Goal: Task Accomplishment & Management: Manage account settings

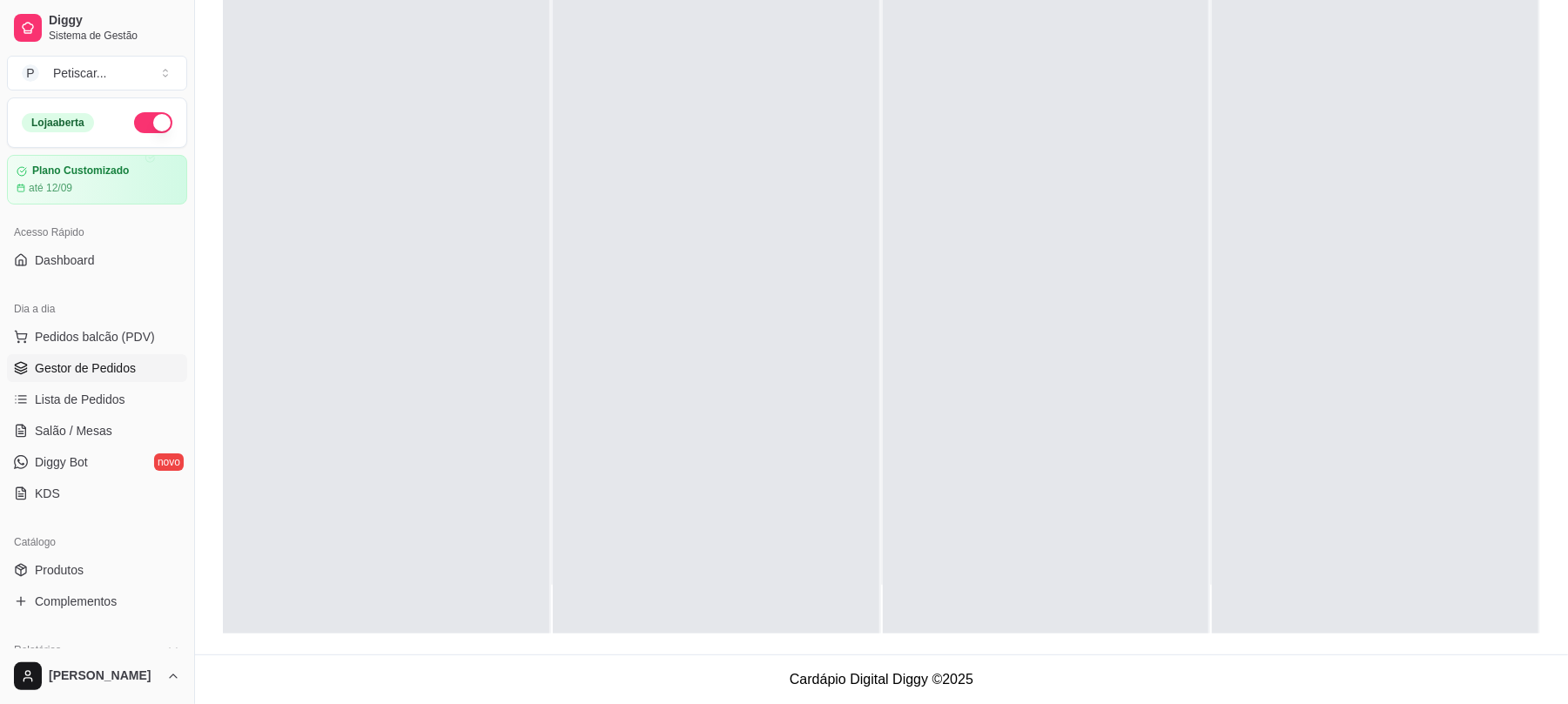
click at [962, 201] on div at bounding box center [1046, 281] width 326 height 704
click at [1090, 76] on div at bounding box center [1046, 281] width 326 height 704
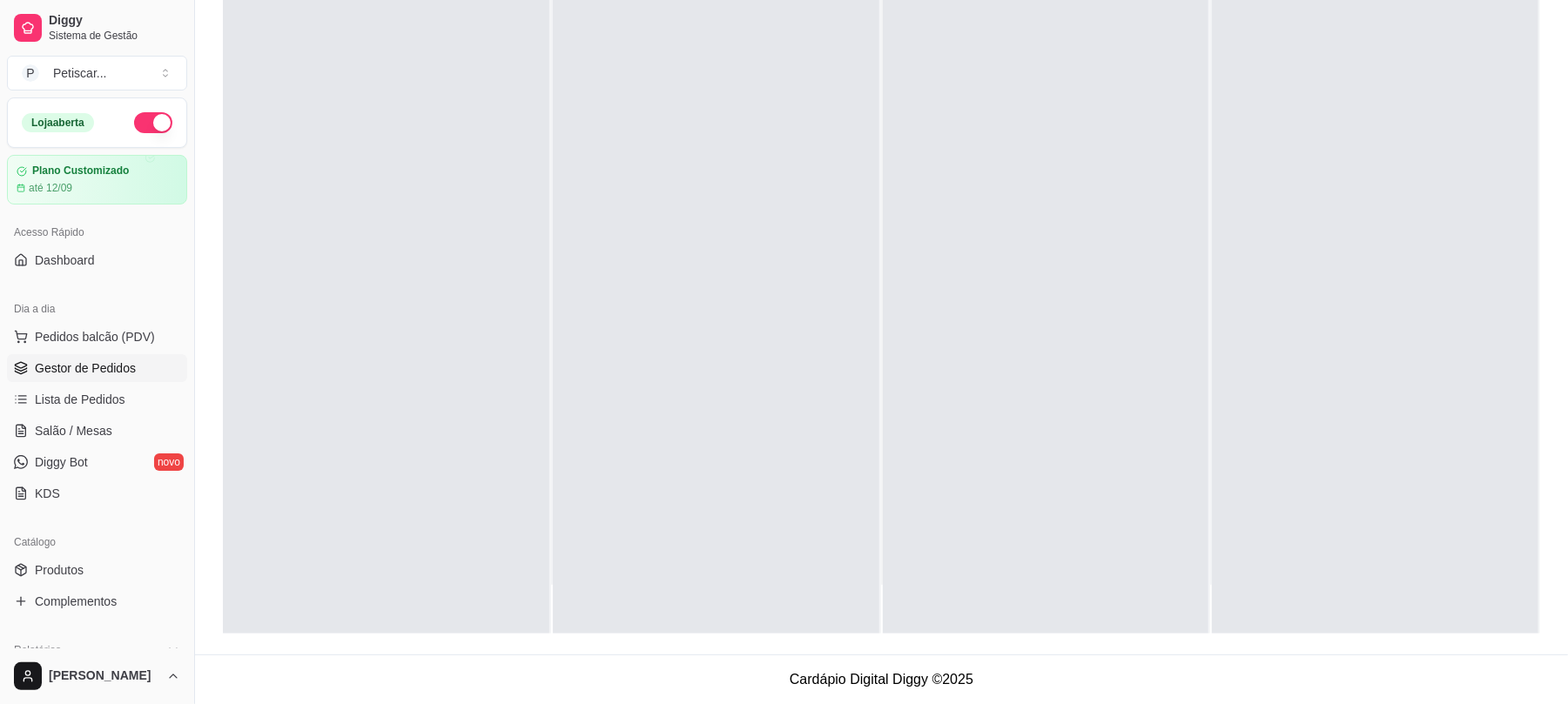
click at [1090, 76] on div at bounding box center [1046, 281] width 326 height 704
drag, startPoint x: 1090, startPoint y: 76, endPoint x: 1099, endPoint y: 474, distance: 398.1
click at [1099, 474] on div at bounding box center [1046, 281] width 326 height 704
click at [368, 115] on div at bounding box center [386, 281] width 326 height 704
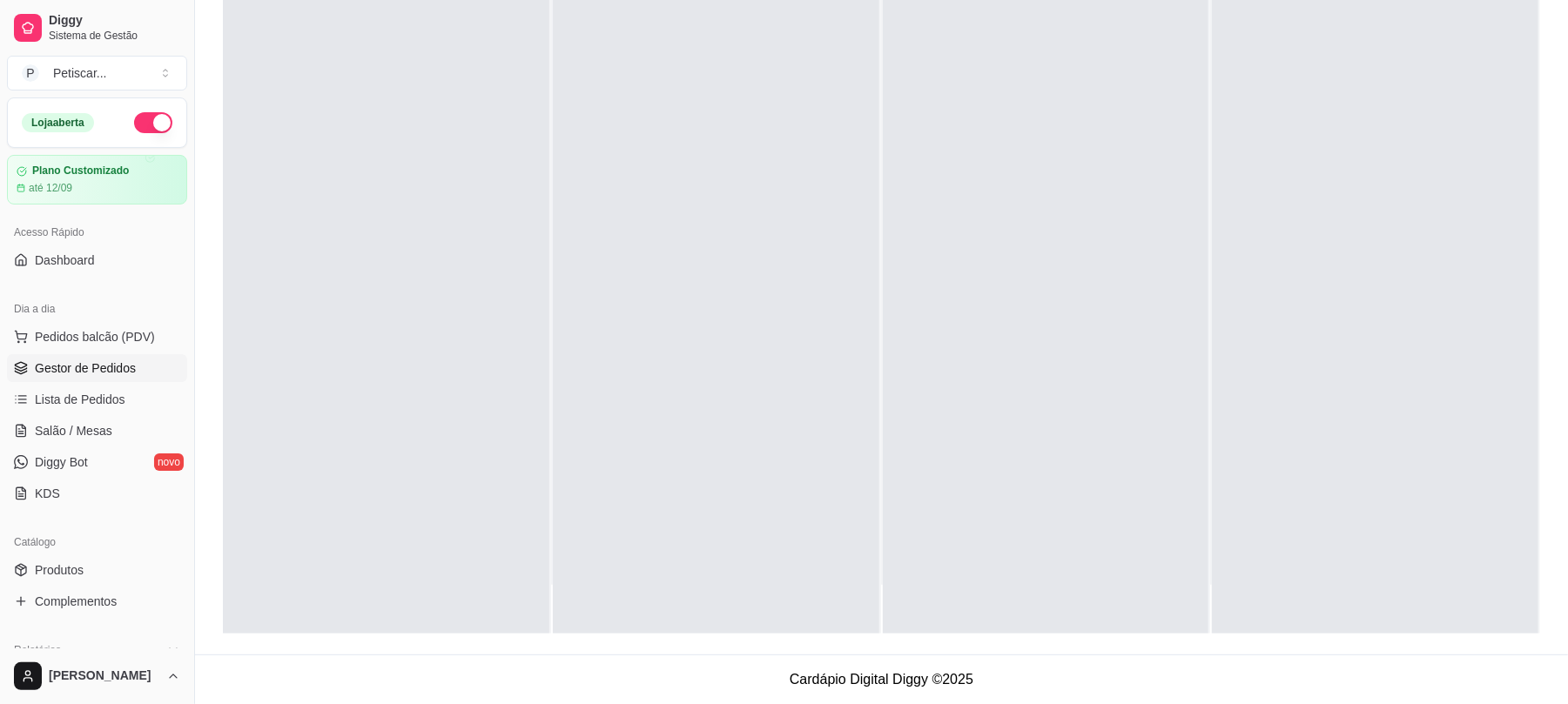
click at [368, 115] on div at bounding box center [386, 281] width 326 height 704
click at [968, 201] on div at bounding box center [1046, 281] width 326 height 704
drag, startPoint x: 968, startPoint y: 201, endPoint x: 950, endPoint y: 202, distance: 18.0
click at [950, 202] on div at bounding box center [1046, 281] width 326 height 704
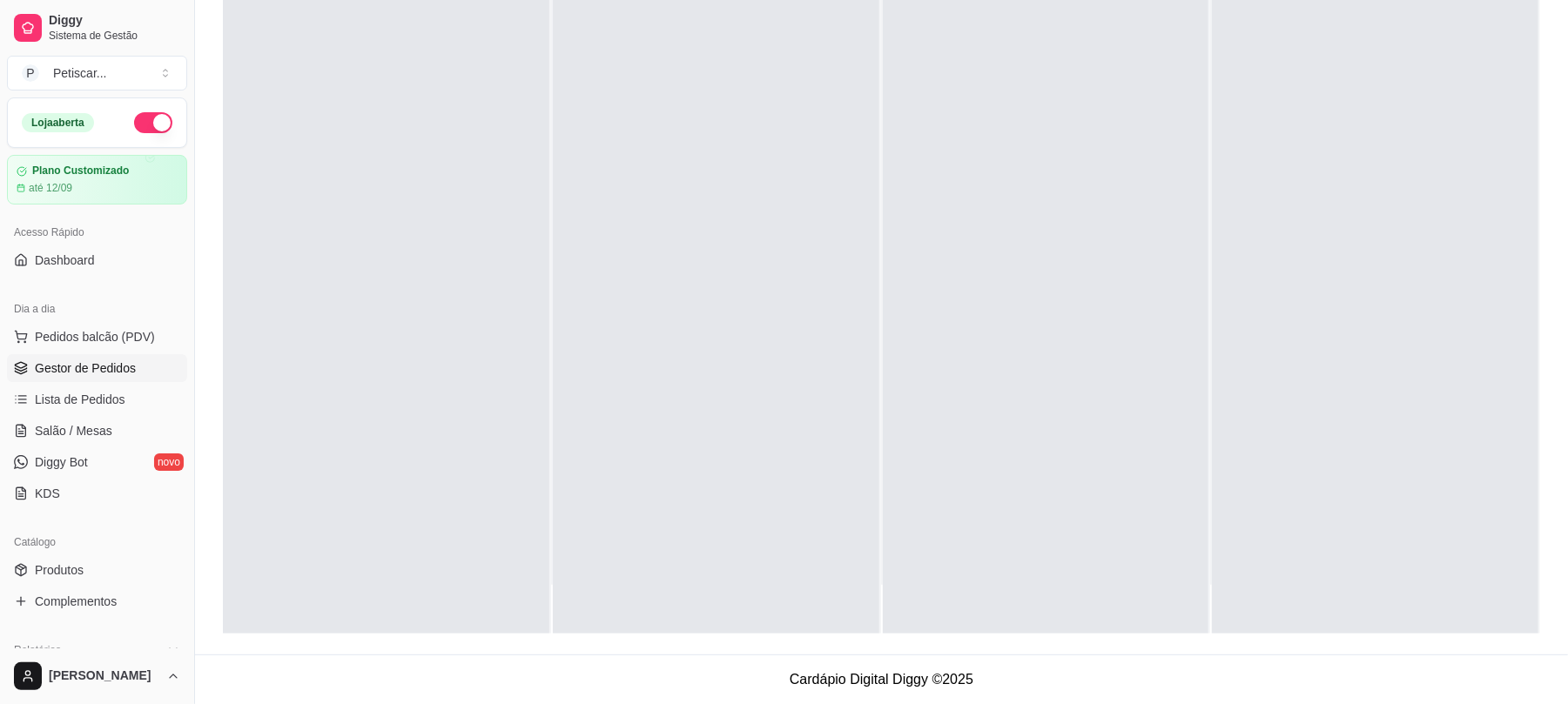
click at [950, 202] on div at bounding box center [1046, 281] width 326 height 704
click at [962, 200] on div at bounding box center [1046, 281] width 326 height 704
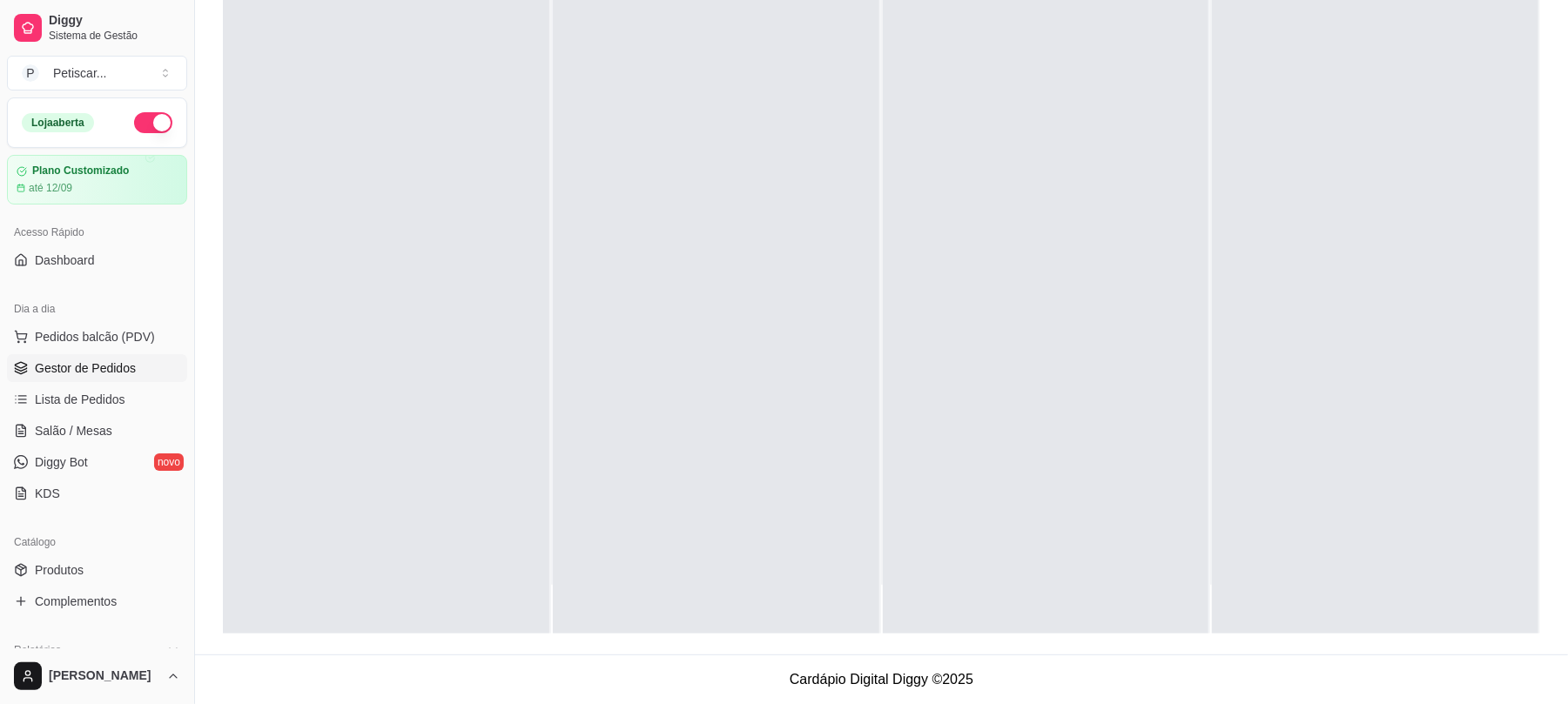
click at [962, 200] on div at bounding box center [1046, 281] width 326 height 704
drag, startPoint x: 962, startPoint y: 200, endPoint x: 938, endPoint y: 99, distance: 103.8
click at [938, 99] on div at bounding box center [1046, 281] width 326 height 704
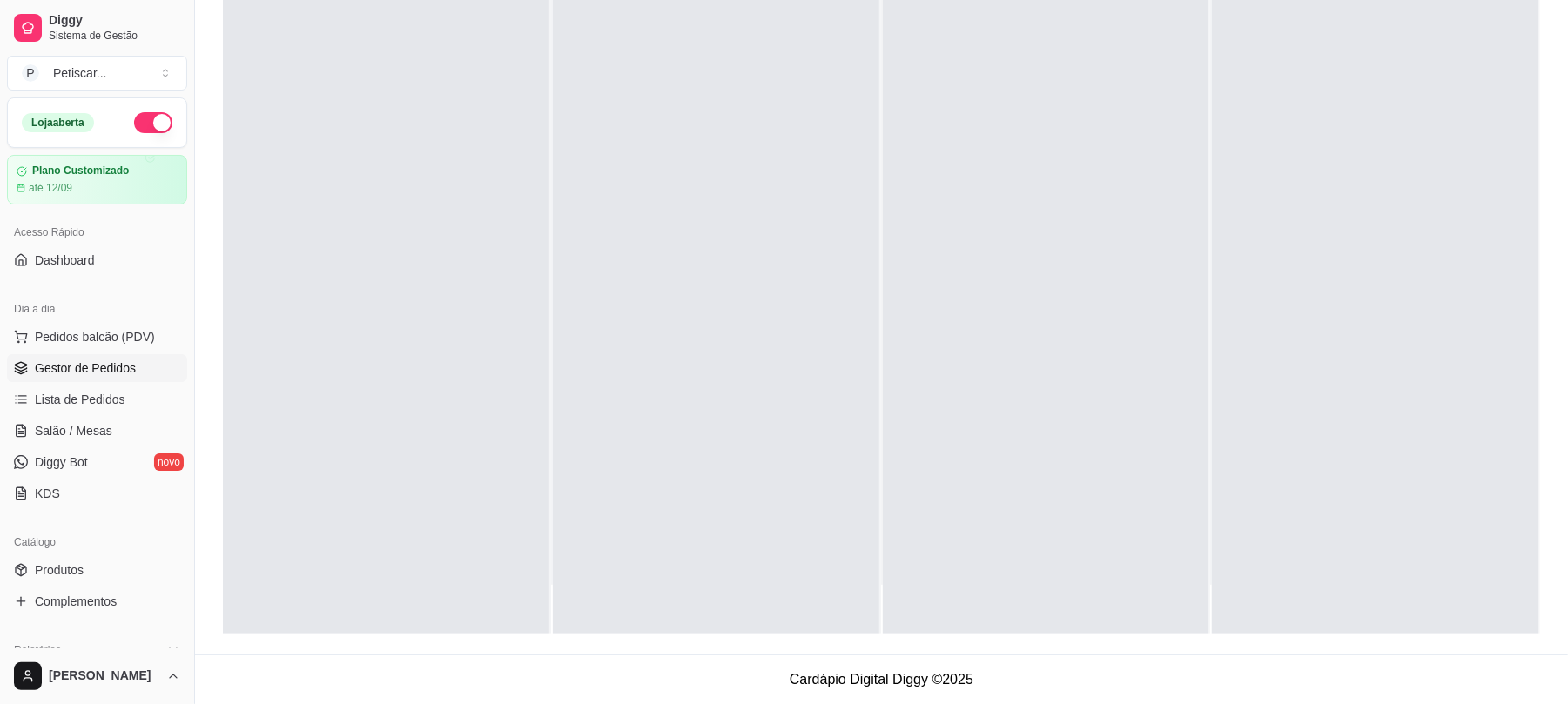
click at [938, 99] on div at bounding box center [1046, 281] width 326 height 704
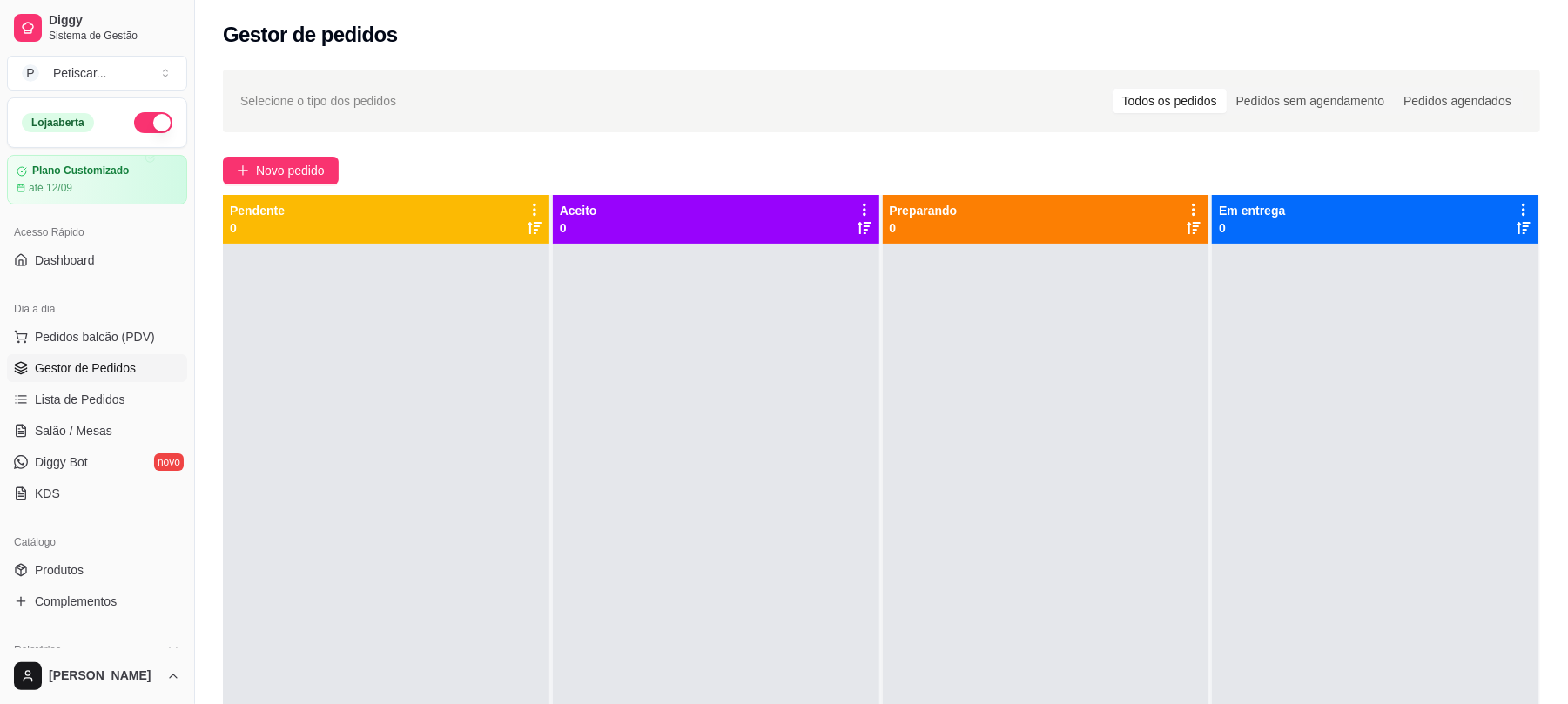
click at [1552, 242] on div "Selecione o tipo dos pedidos Todos os pedidos Pedidos sem agendamento Pedidos a…" at bounding box center [881, 490] width 1373 height 861
click at [316, 178] on span "Novo pedido" at bounding box center [290, 170] width 68 height 19
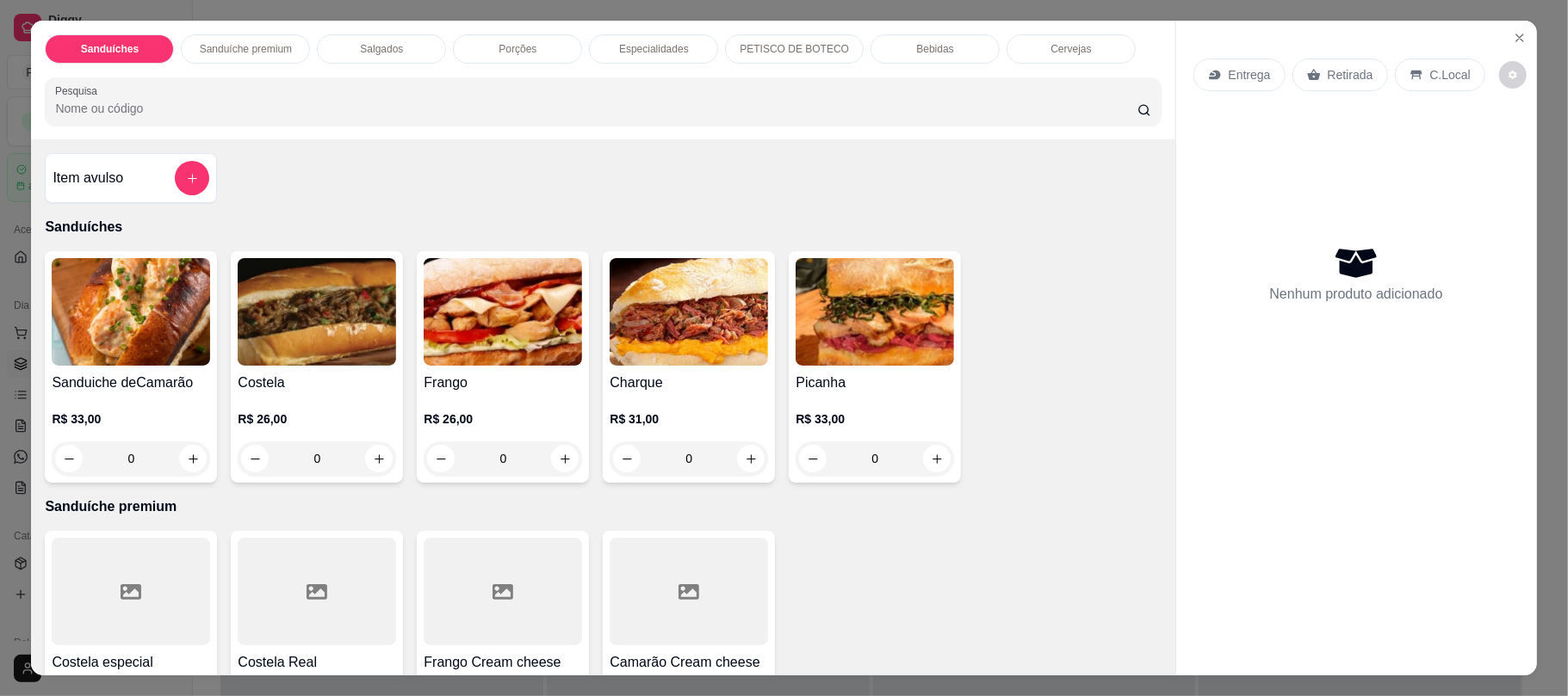
click at [899, 359] on img at bounding box center [875, 312] width 158 height 108
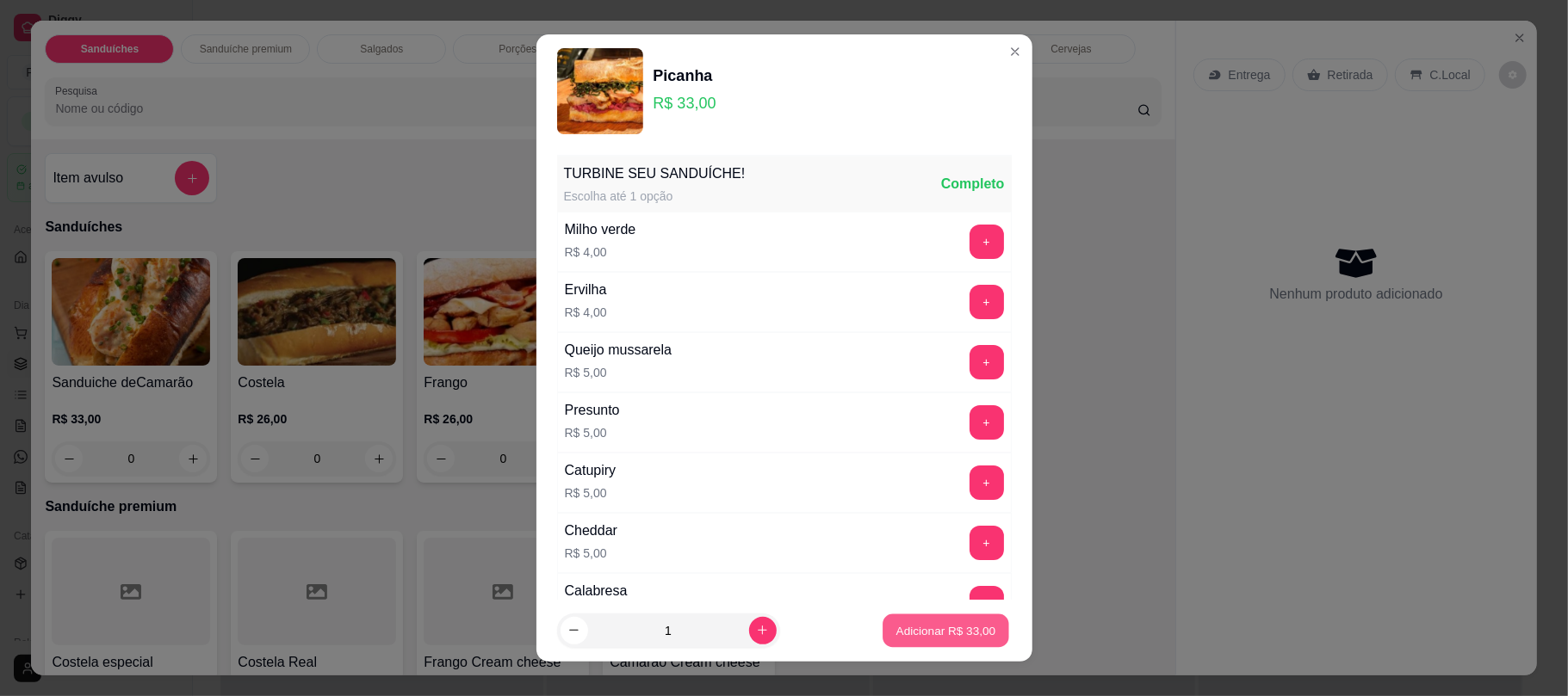
click at [897, 628] on p "Adicionar R$ 33,00" at bounding box center [946, 630] width 100 height 16
type input "1"
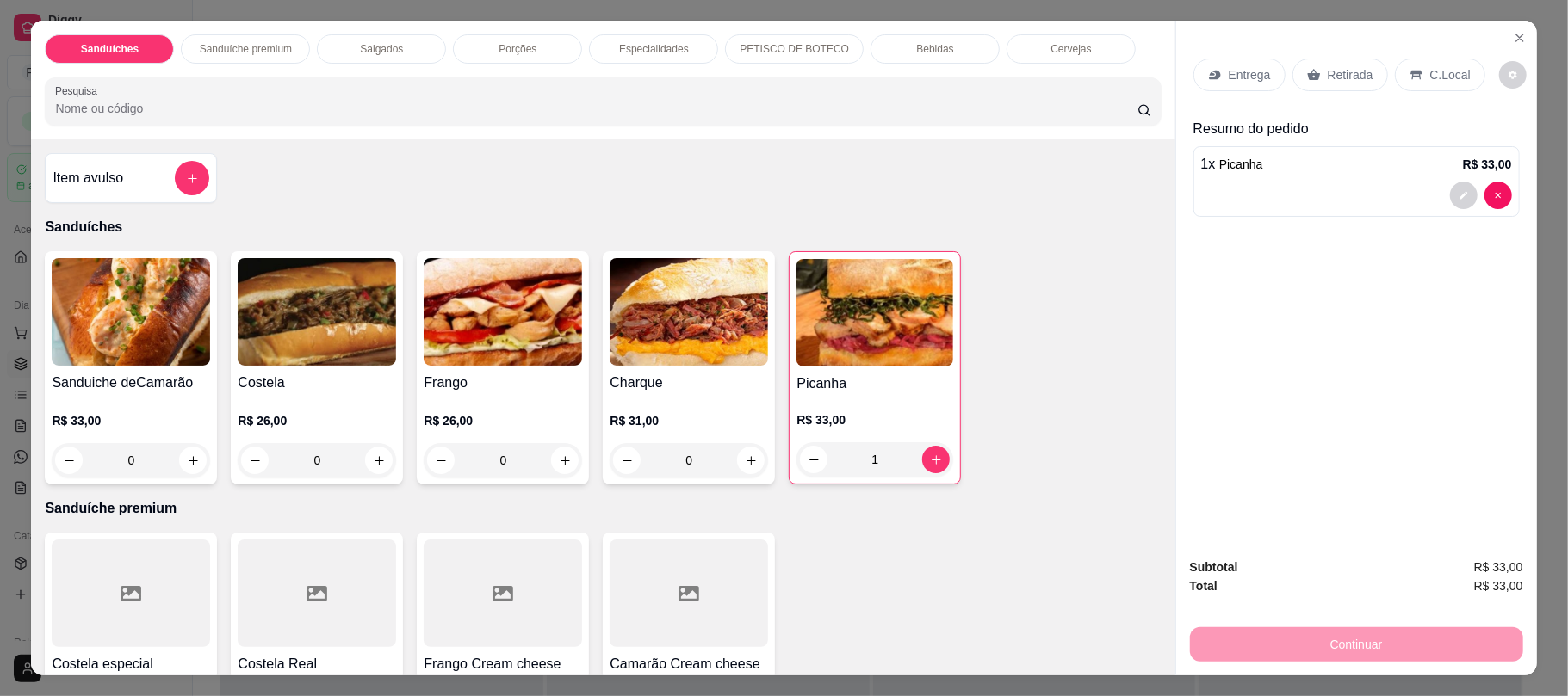
click at [344, 338] on img at bounding box center [317, 312] width 158 height 108
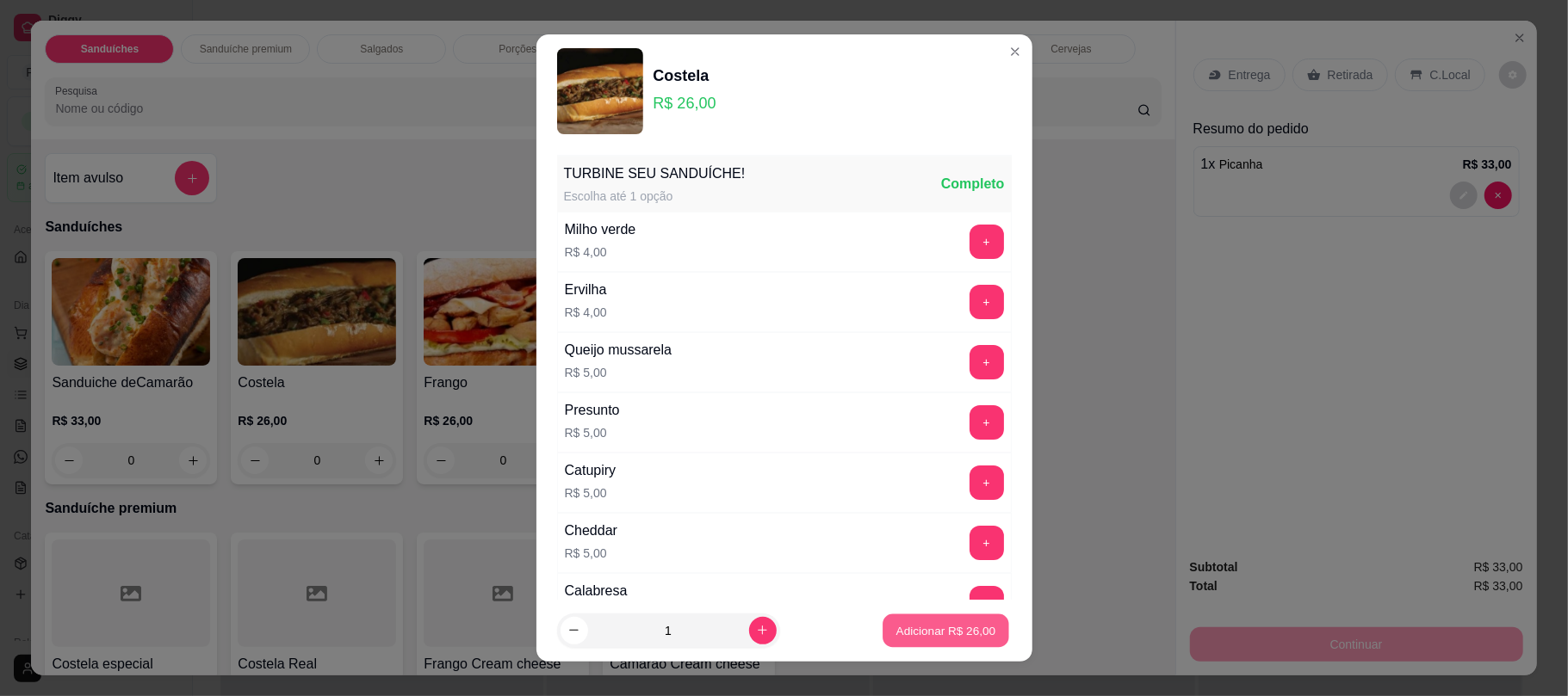
click at [927, 622] on p "Adicionar R$ 26,00" at bounding box center [946, 630] width 100 height 16
type input "1"
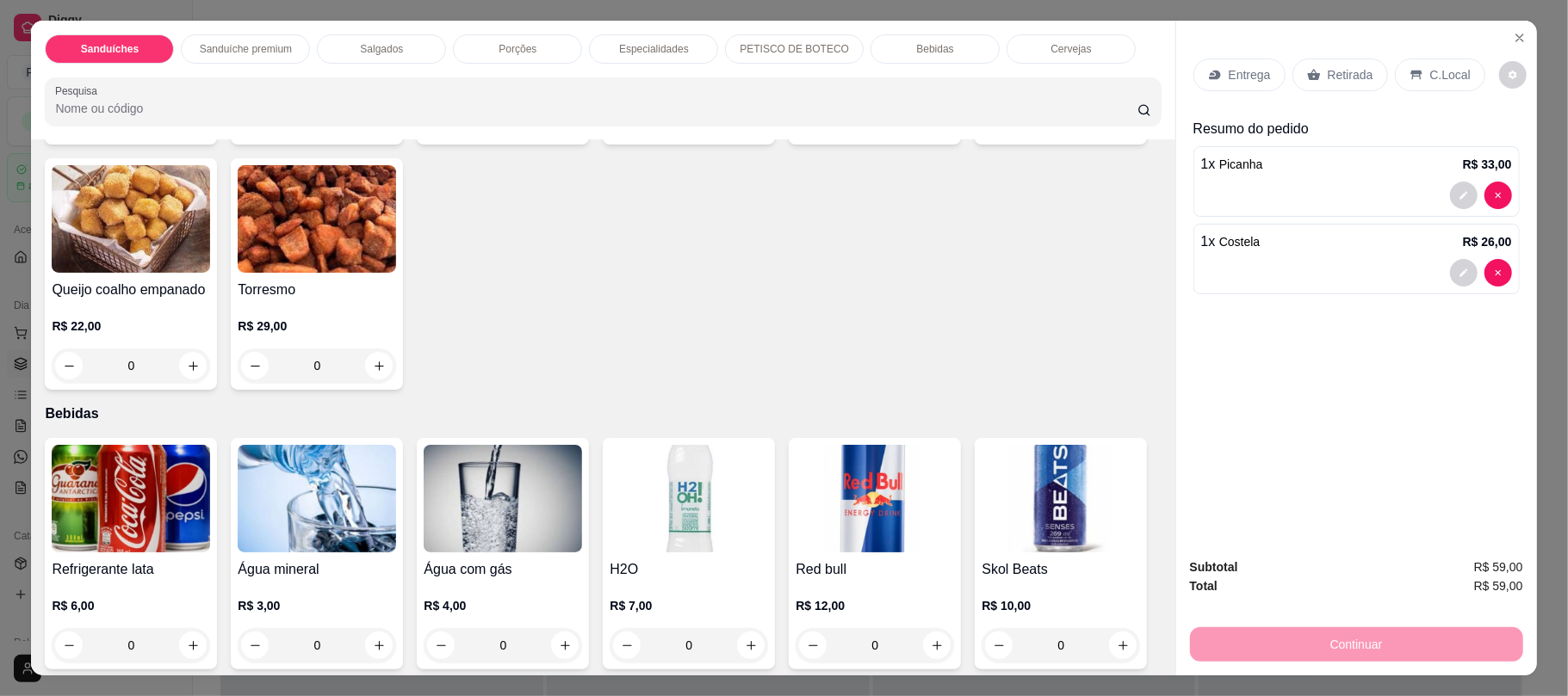
scroll to position [2295, 0]
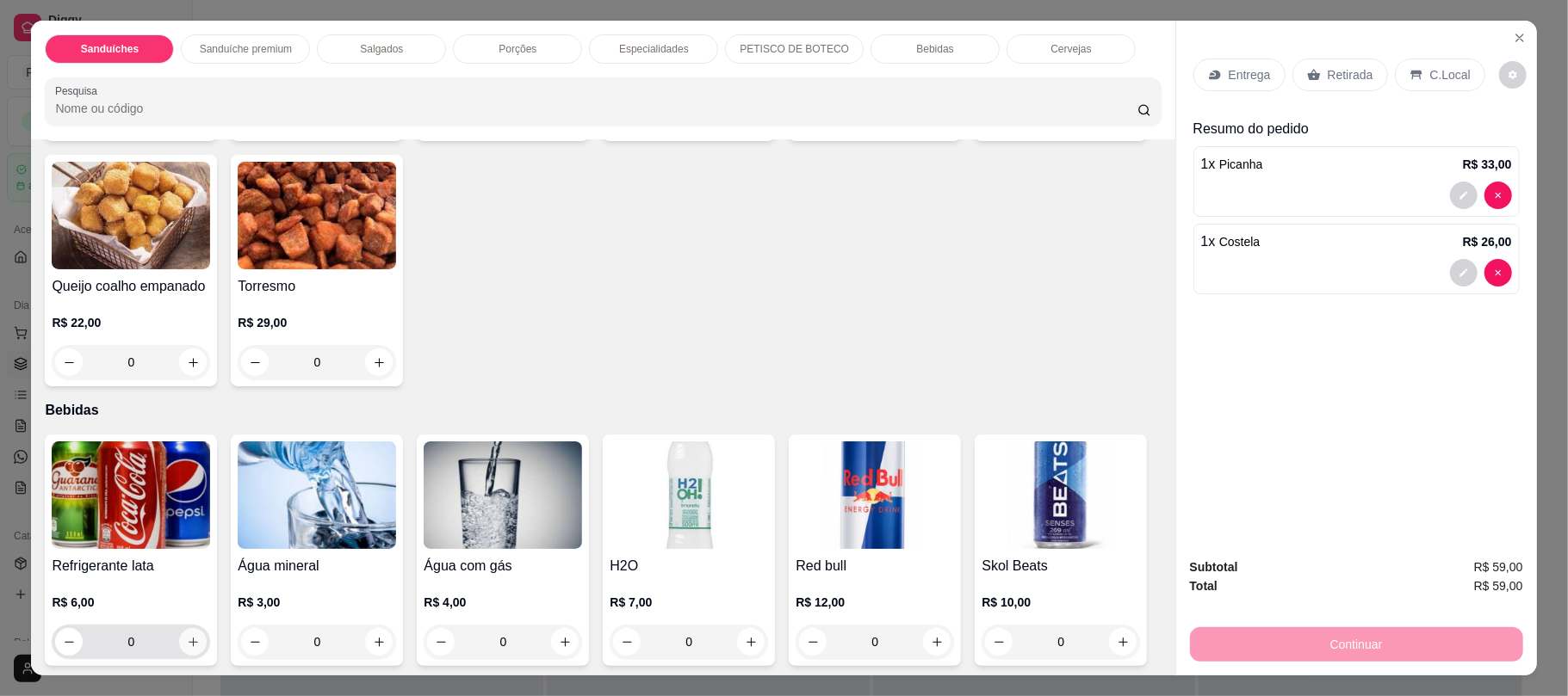
click at [187, 647] on icon "increase-product-quantity" at bounding box center [193, 643] width 13 height 13
click at [186, 647] on icon "increase-product-quantity" at bounding box center [192, 644] width 13 height 13
type input "2"
click at [1451, 353] on button "decrease-product-quantity" at bounding box center [1464, 351] width 27 height 27
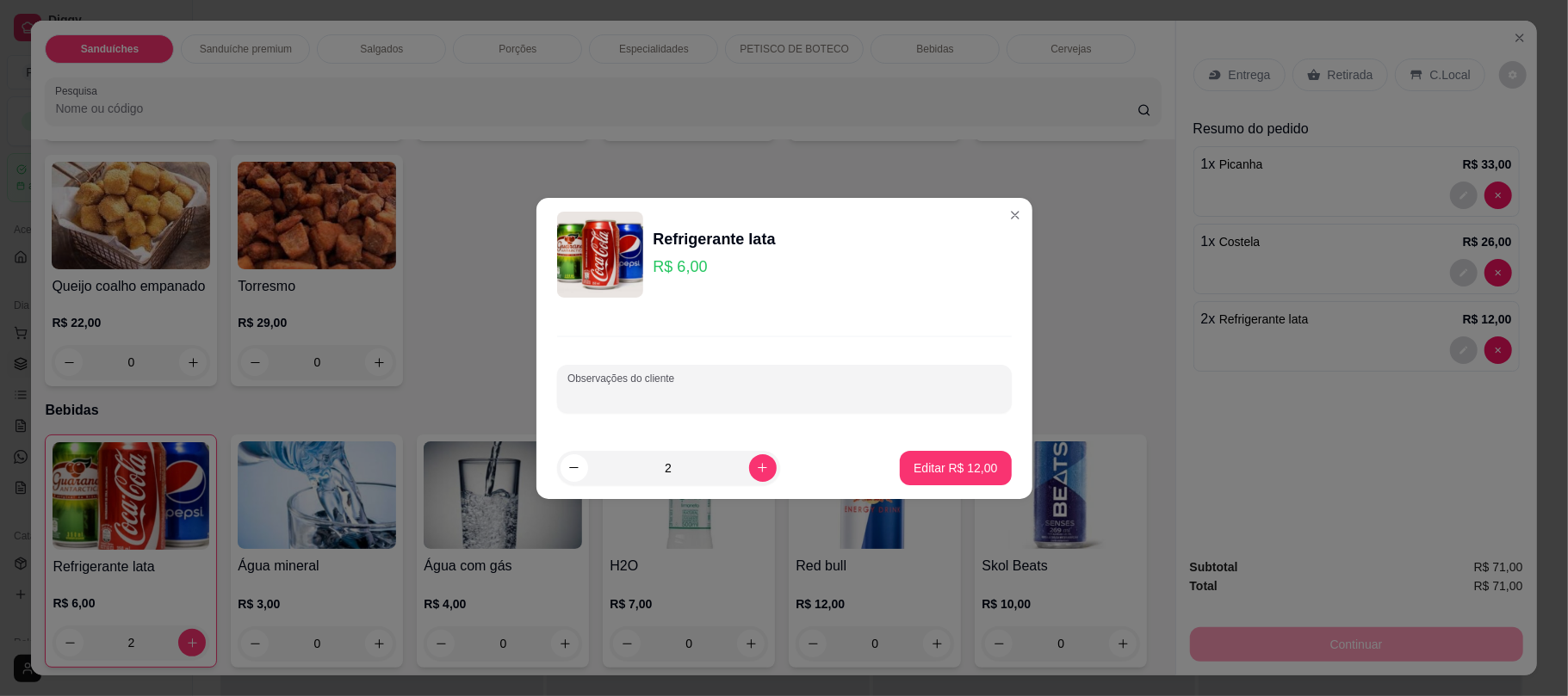
click at [620, 390] on input "Observações do cliente" at bounding box center [784, 396] width 434 height 17
type input "guarana"
click at [931, 468] on p "Editar R$ 12,00" at bounding box center [955, 468] width 81 height 16
type input "0"
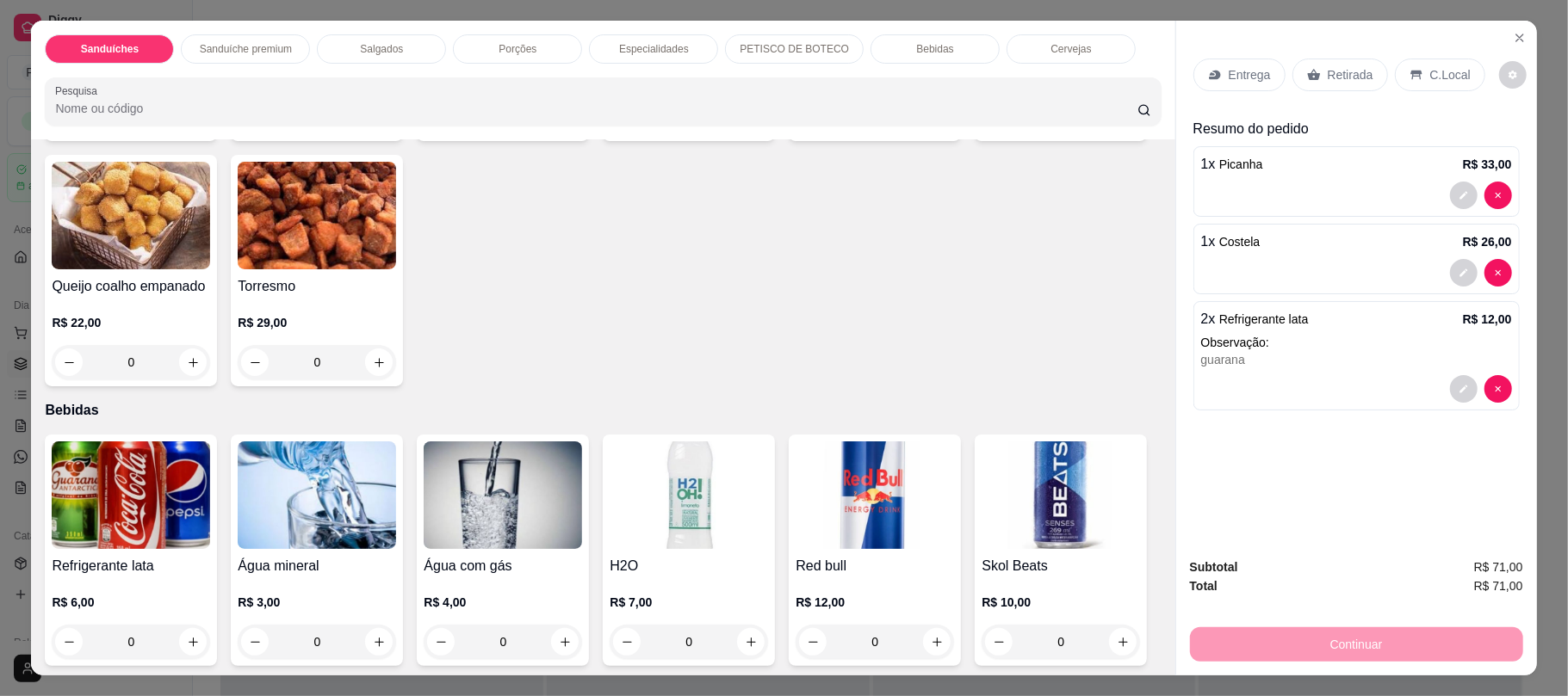
click at [931, 468] on img at bounding box center [875, 495] width 158 height 108
type input "0"
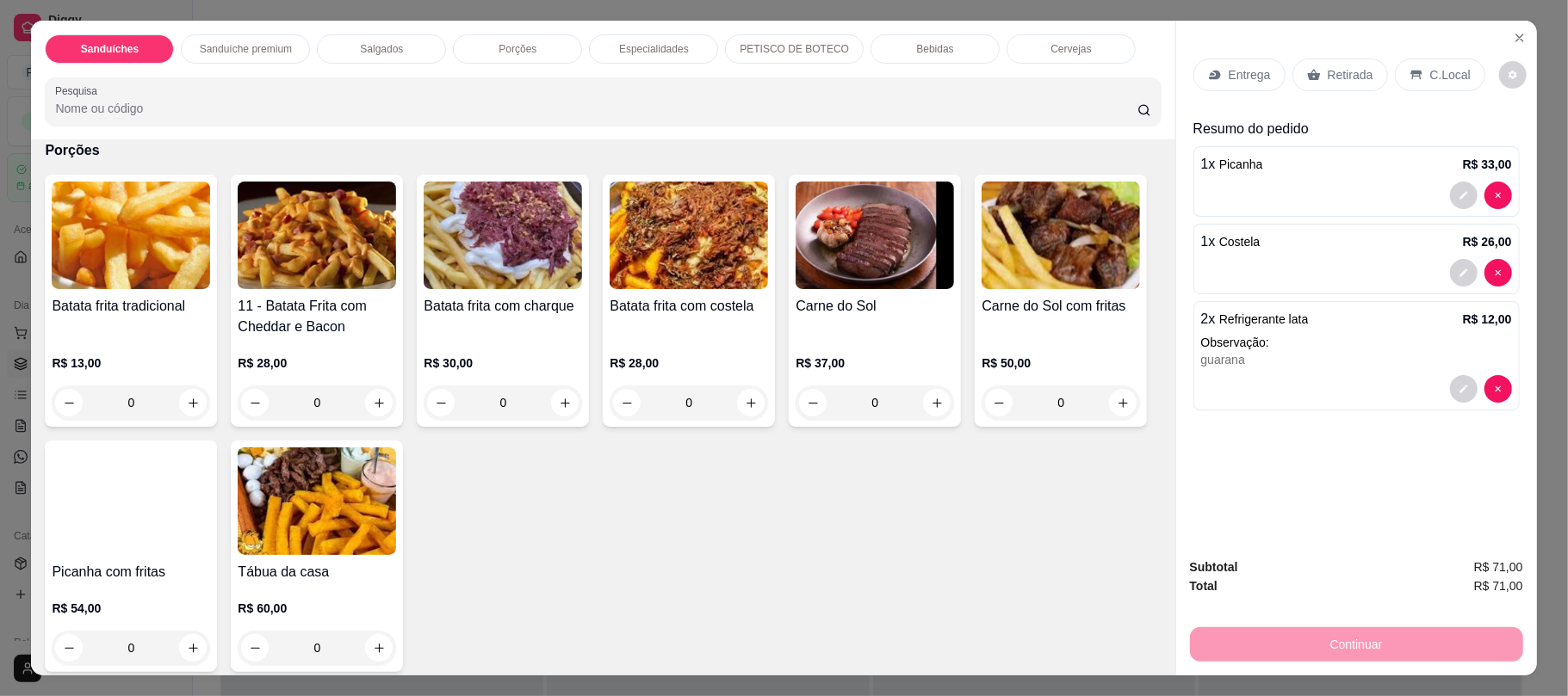
scroll to position [872, 0]
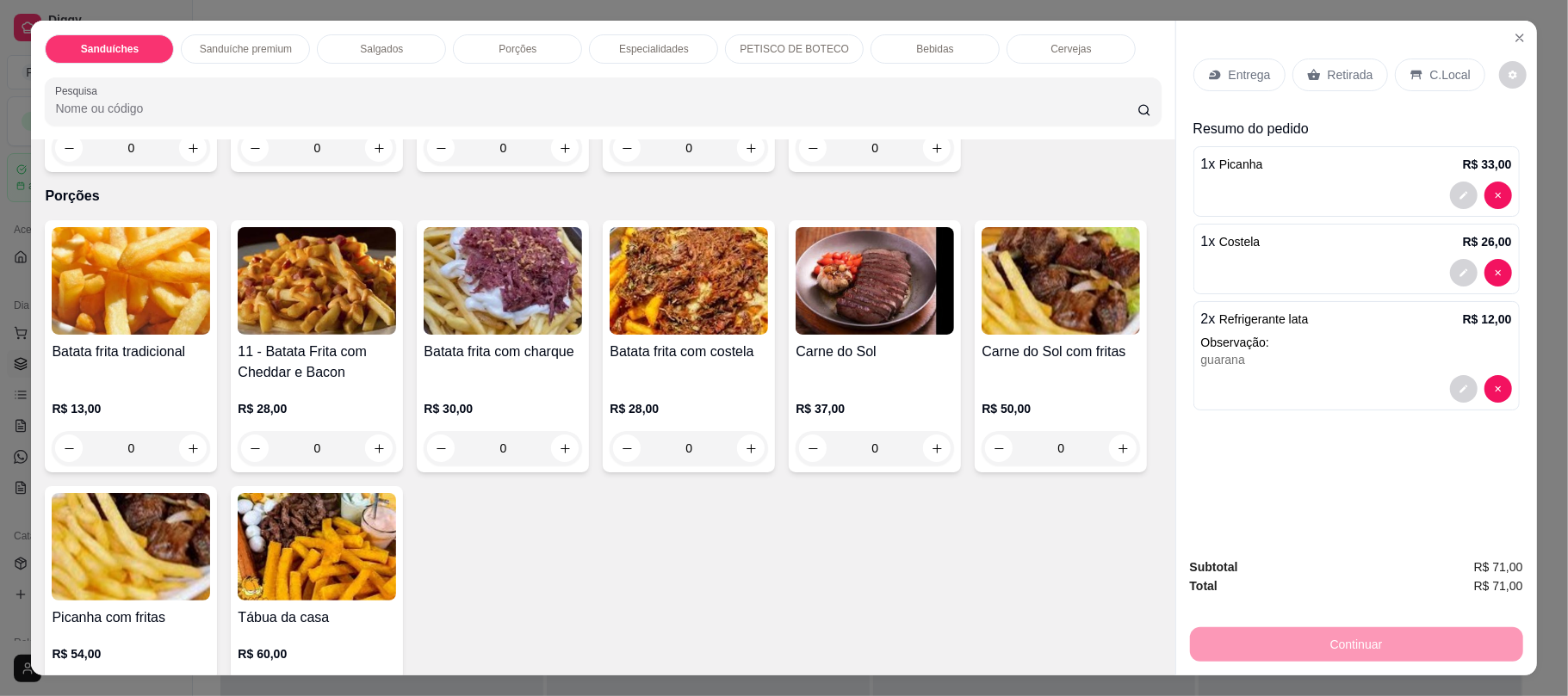
click at [318, 346] on h4 "11 - Batata Frita com Cheddar e Bacon" at bounding box center [317, 362] width 158 height 41
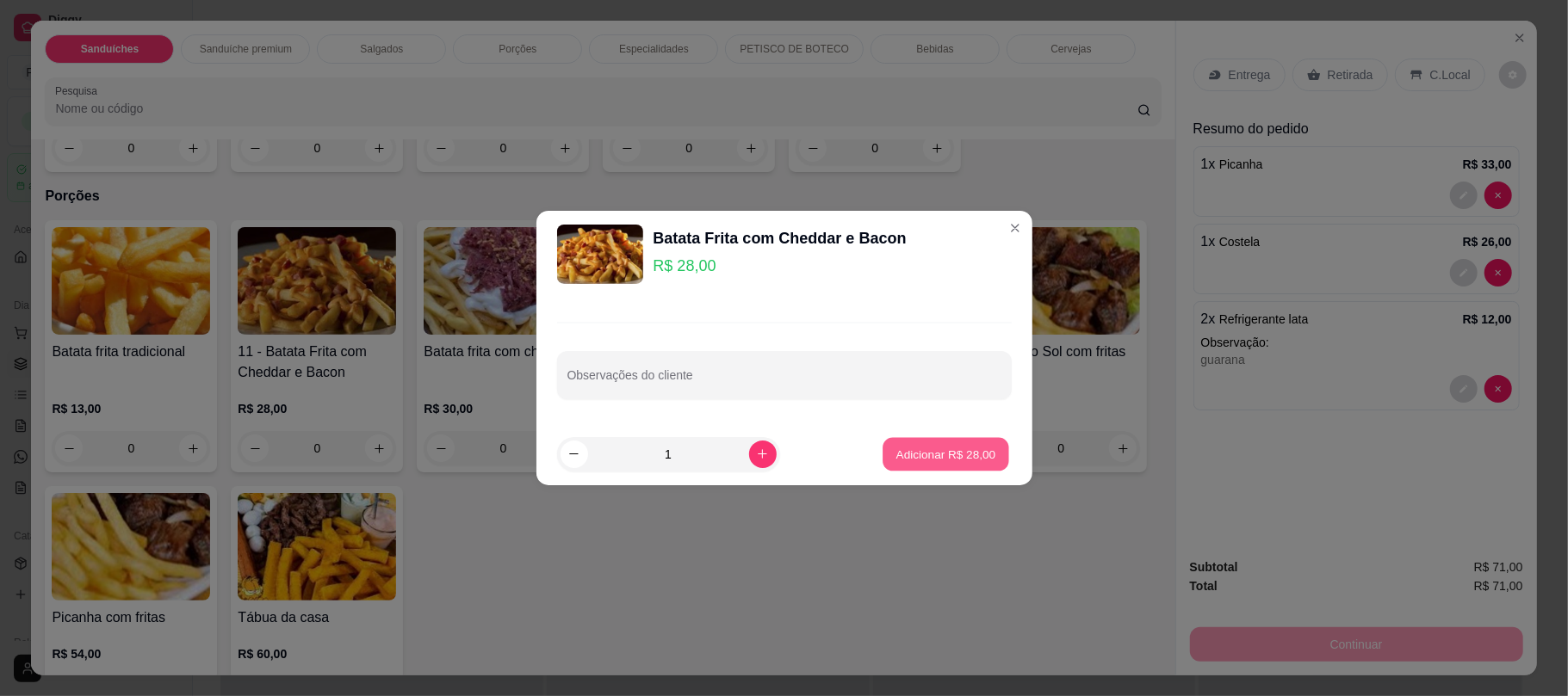
click at [924, 455] on p "Adicionar R$ 28,00" at bounding box center [946, 454] width 100 height 16
type input "1"
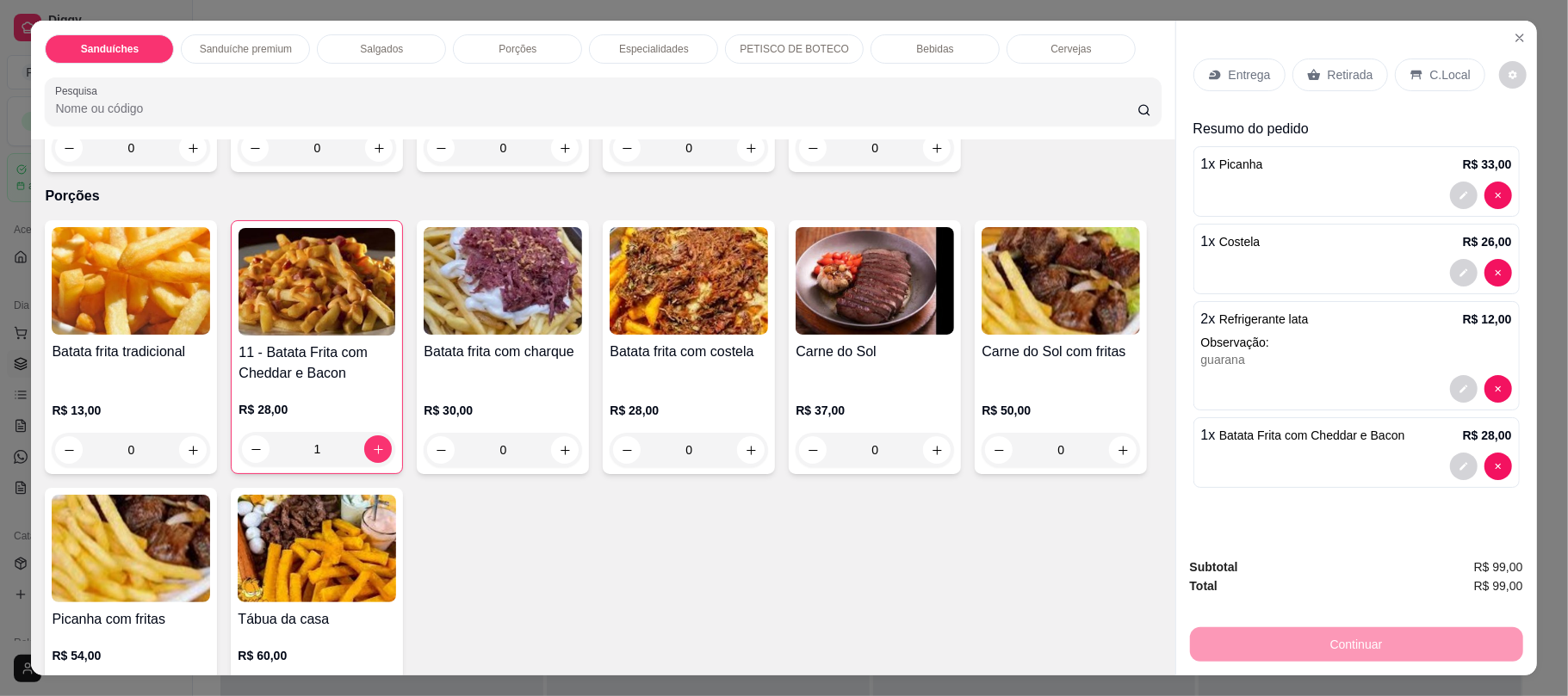
click at [1328, 76] on p "Retirada" at bounding box center [1350, 75] width 45 height 17
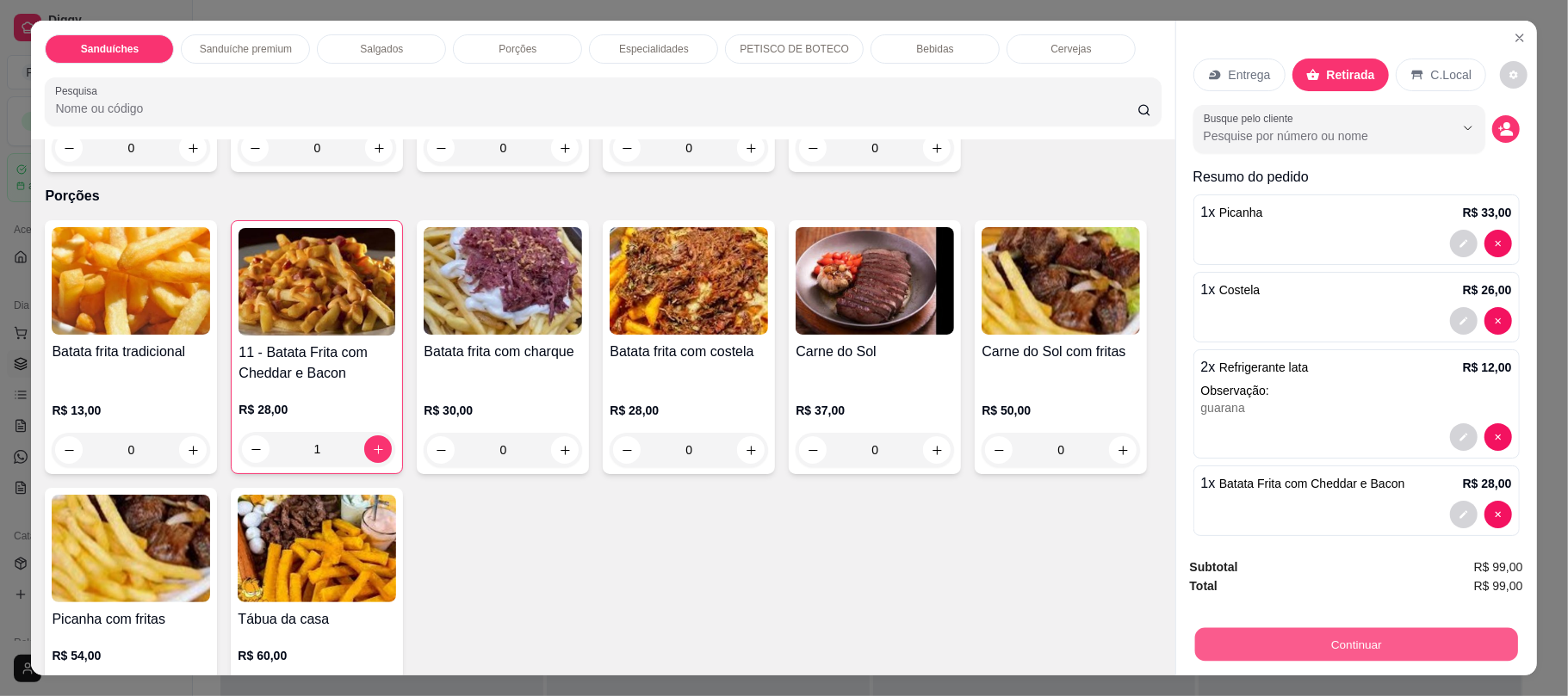
click at [1310, 642] on button "Continuar" at bounding box center [1355, 644] width 323 height 34
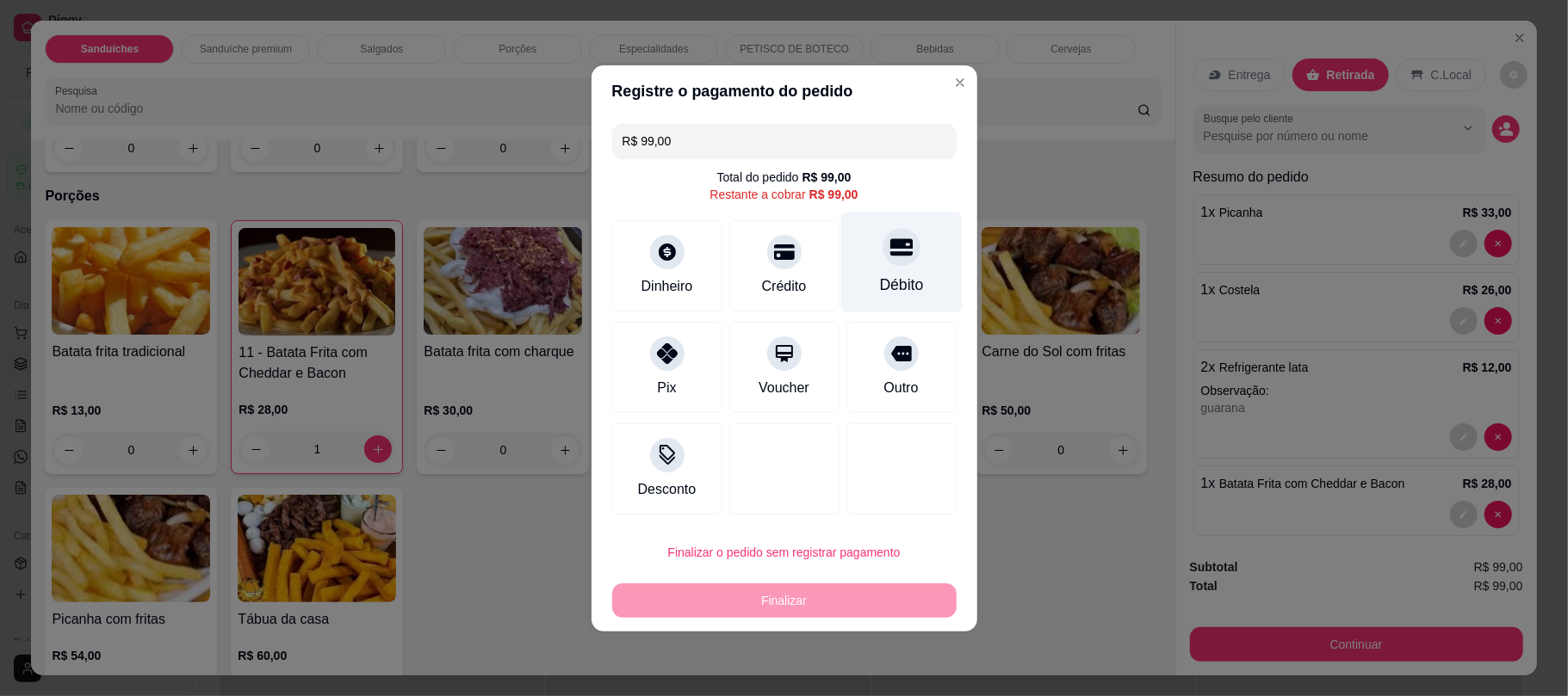
click at [890, 280] on div "Débito" at bounding box center [901, 284] width 44 height 22
type input "R$ 0,00"
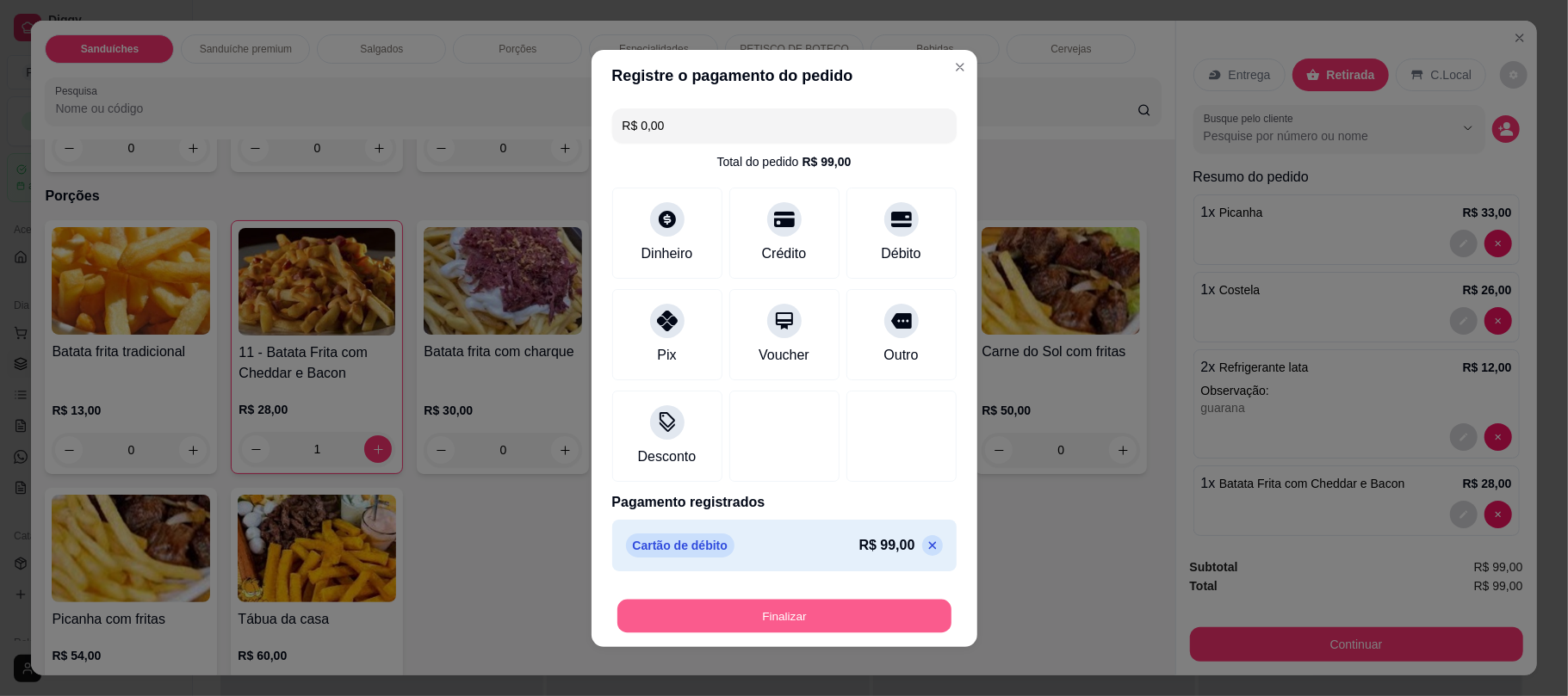
click at [744, 623] on button "Finalizar" at bounding box center [784, 616] width 334 height 34
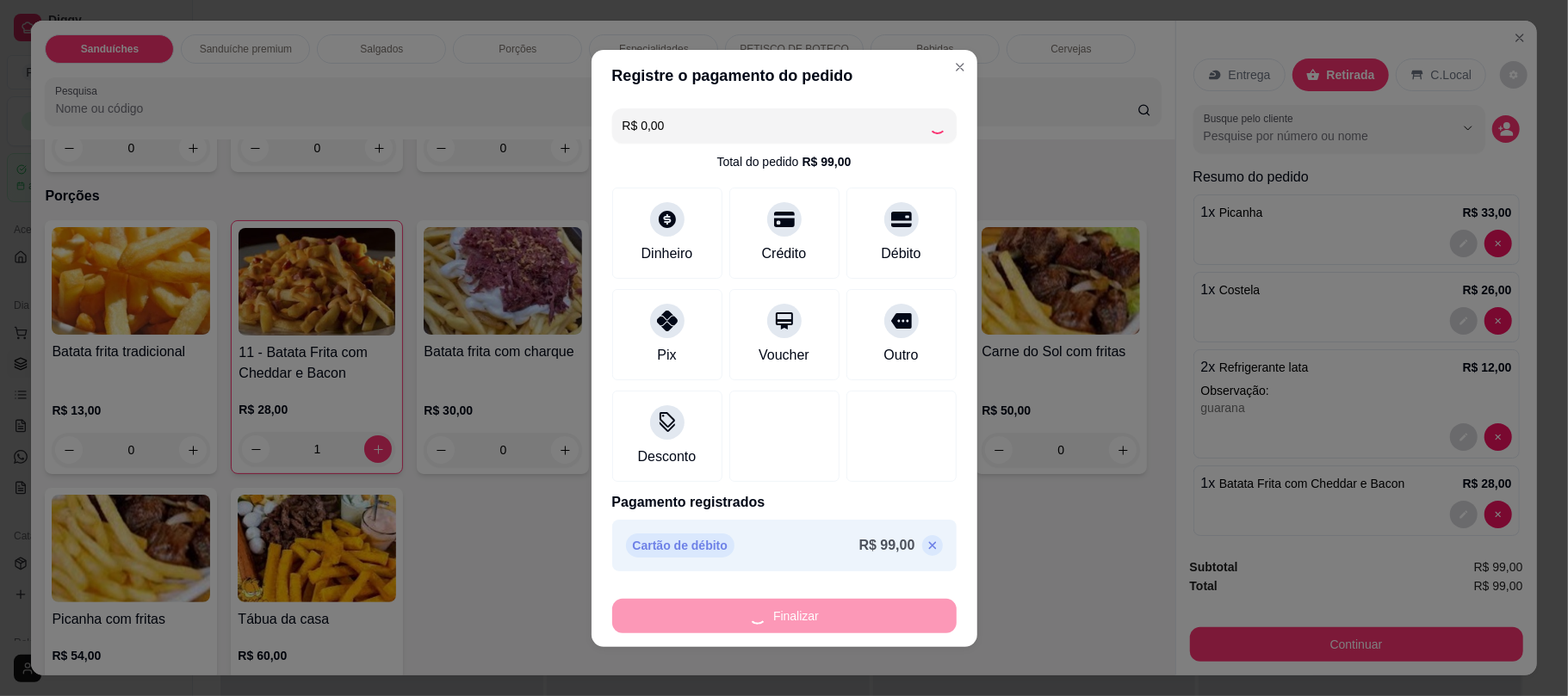
type input "0"
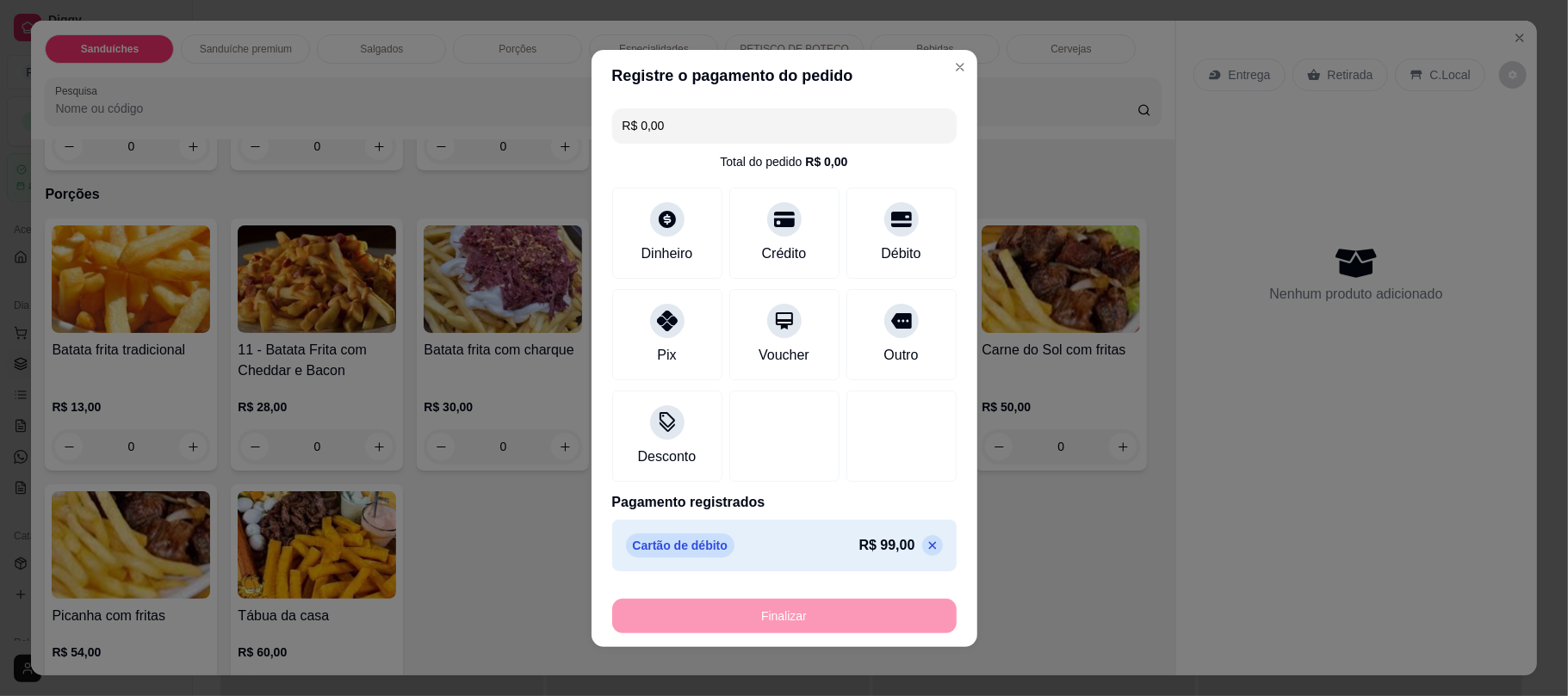
type input "-R$ 99,00"
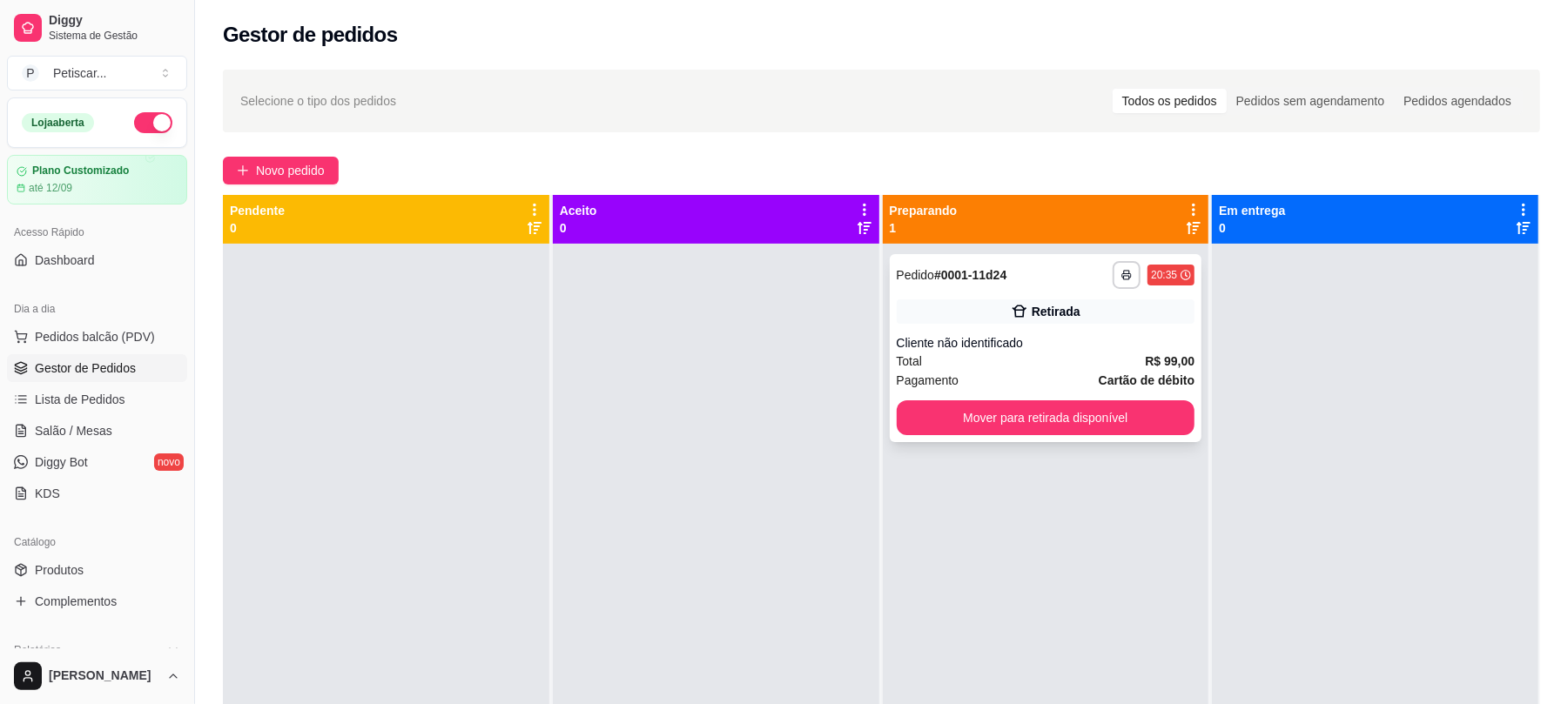
click at [972, 300] on div "Retirada" at bounding box center [1046, 311] width 298 height 24
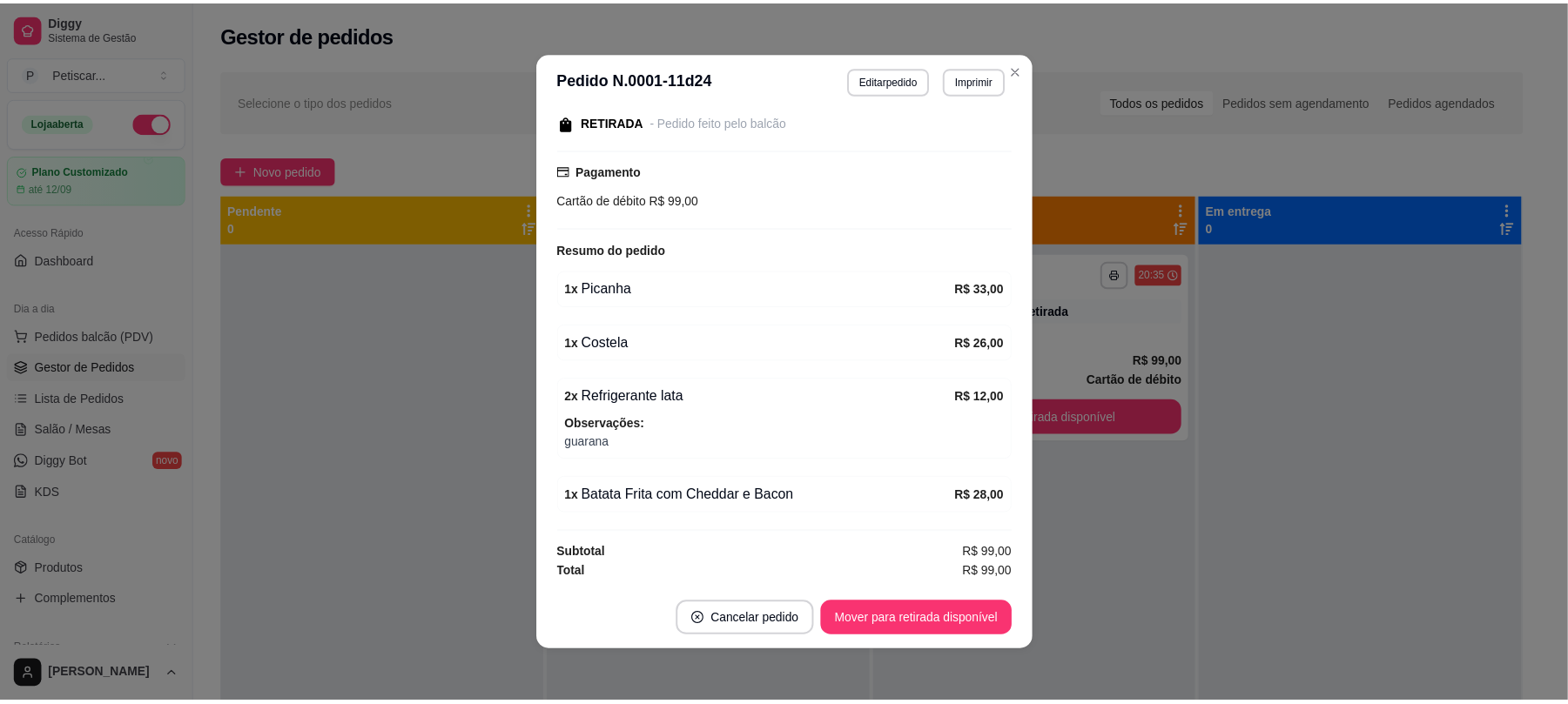
scroll to position [4, 0]
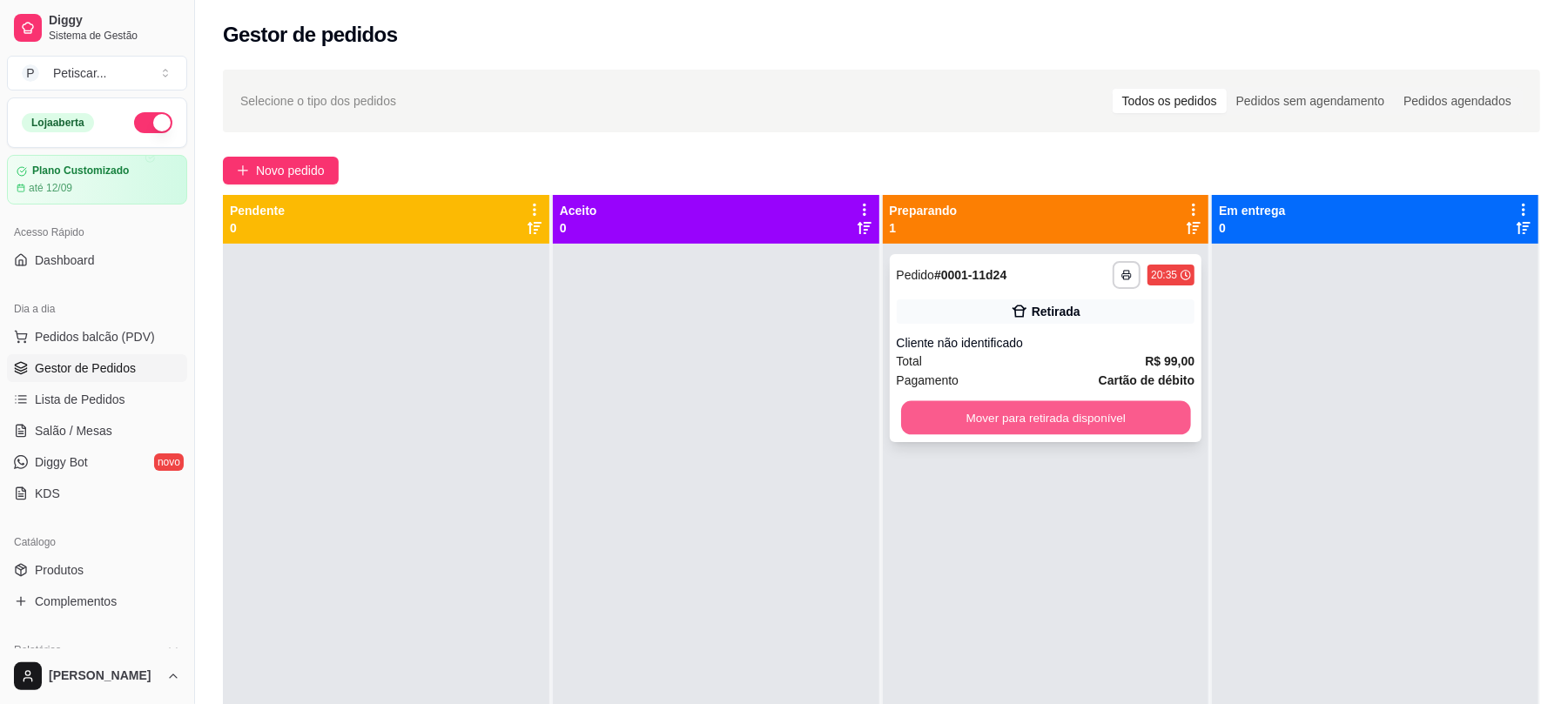
click at [1007, 433] on button "Mover para retirada disponível" at bounding box center [1045, 418] width 289 height 34
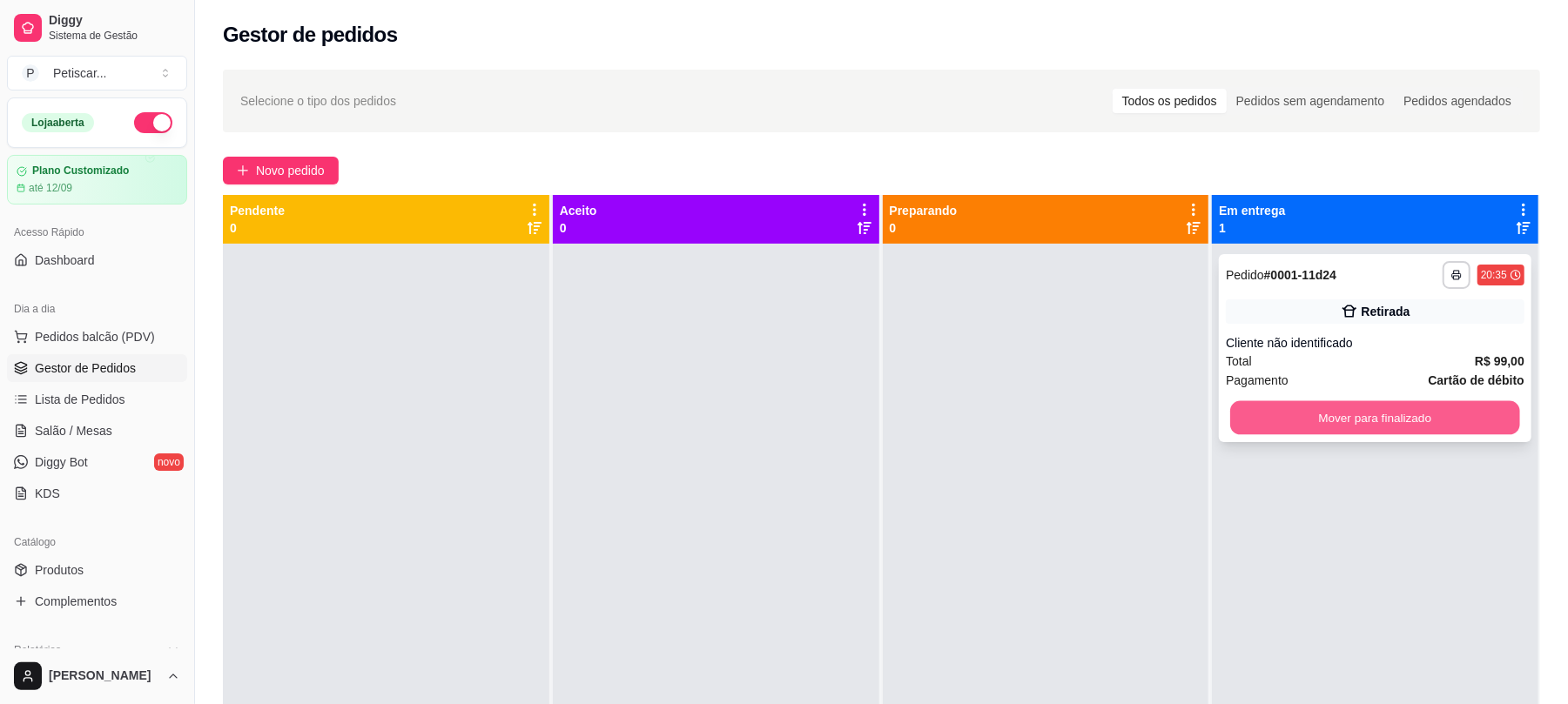
click at [1331, 425] on button "Mover para finalizado" at bounding box center [1374, 418] width 289 height 34
